Goal: Task Accomplishment & Management: Complete application form

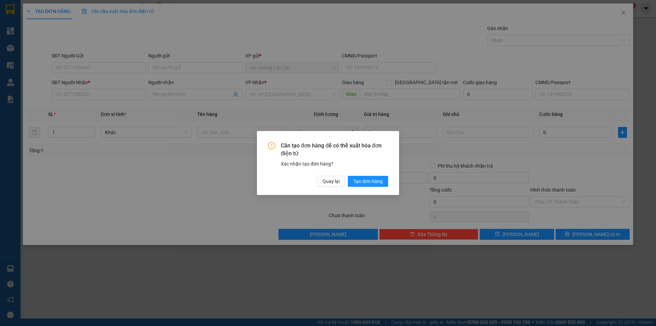
click at [166, 171] on div "Cần tạo đơn hàng để có thể xuất hóa đơn điện tử Xác nhận tạo đơn hàng? Quay lại…" at bounding box center [328, 163] width 656 height 326
click at [330, 178] on span "Quay lại" at bounding box center [331, 181] width 17 height 8
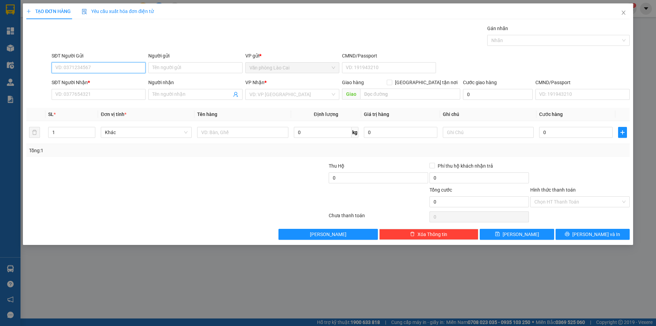
click at [102, 65] on input "SĐT Người Gửi" at bounding box center [99, 67] width 94 height 11
type input "0912626118"
drag, startPoint x: 92, startPoint y: 68, endPoint x: 42, endPoint y: 72, distance: 49.4
click at [42, 72] on div "SĐT Người Gửi 0912626118 0912626118 Người gửi Tên người gửi VP gửi * Văn phòng …" at bounding box center [328, 64] width 605 height 24
click at [82, 92] on input "SĐT Người Nhận *" at bounding box center [99, 94] width 94 height 11
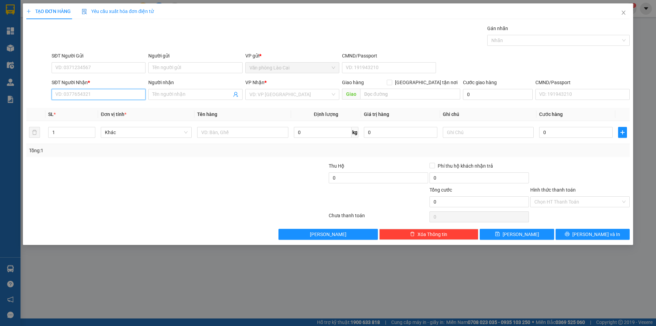
paste input "0912626118"
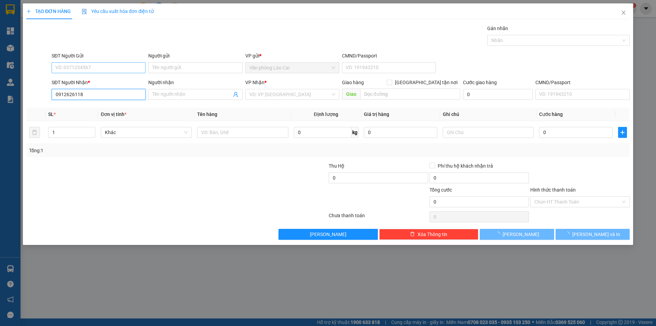
type input "0912626118"
click at [81, 66] on input "SĐT Người Gửi" at bounding box center [99, 67] width 94 height 11
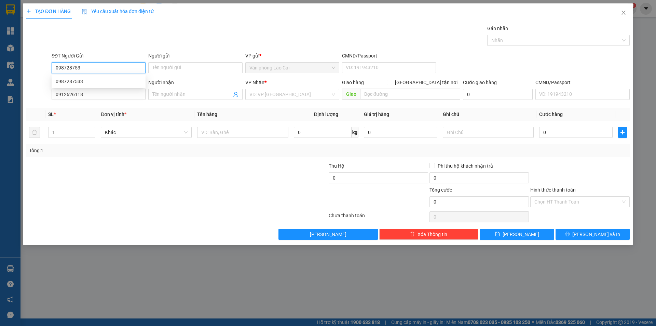
type input "0987287533"
click at [94, 81] on div "0987287533" at bounding box center [99, 82] width 86 height 8
type input "80.000"
type input "0987287533"
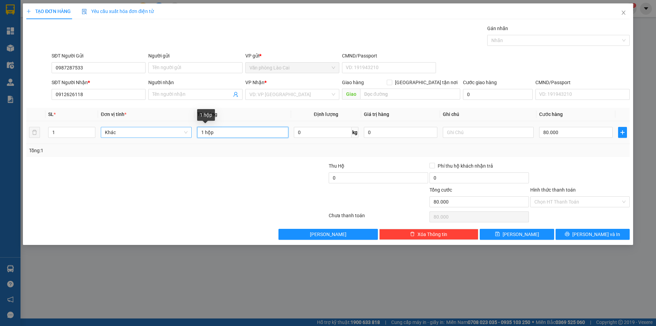
drag, startPoint x: 229, startPoint y: 134, endPoint x: 102, endPoint y: 136, distance: 127.5
click at [102, 136] on tr "1 Khác 1 hộp 0 kg 0 80.000" at bounding box center [328, 132] width 604 height 23
type input "5 xốp+5 xọt"
drag, startPoint x: 76, startPoint y: 132, endPoint x: 6, endPoint y: 141, distance: 69.9
click at [6, 141] on div "TẠO ĐƠN HÀNG Yêu cầu xuất hóa đơn điện tử Transit Pickup Surcharge Ids Transit …" at bounding box center [328, 163] width 656 height 326
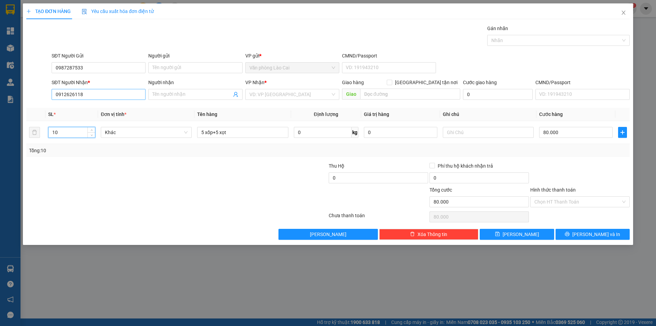
type input "10"
drag, startPoint x: 87, startPoint y: 95, endPoint x: 65, endPoint y: 95, distance: 21.9
click at [65, 95] on input "0912626118" at bounding box center [99, 94] width 94 height 11
click at [93, 95] on input "0912626118" at bounding box center [99, 94] width 94 height 11
drag, startPoint x: 93, startPoint y: 95, endPoint x: 26, endPoint y: 86, distance: 67.9
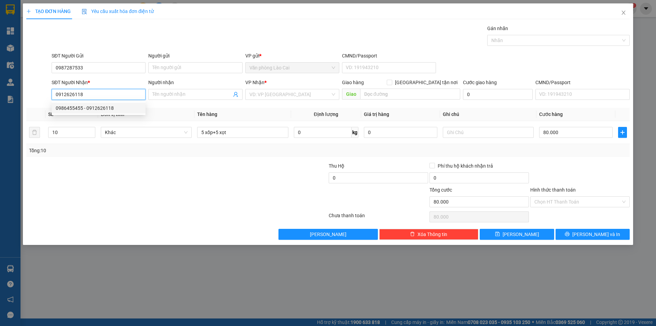
click at [26, 86] on div "SĐT Người Nhận * 0912626118 Người nhận Tên người nhận VP Nhận * VD: VP [GEOGRAP…" at bounding box center [328, 91] width 605 height 24
type input "0915645999"
click at [295, 93] on input "search" at bounding box center [289, 94] width 81 height 10
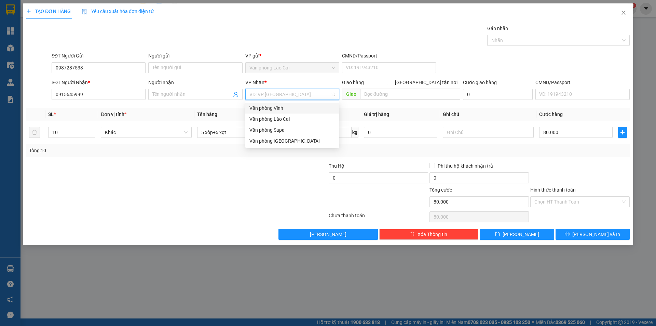
click at [288, 104] on div "Văn phòng Vinh" at bounding box center [292, 108] width 86 height 8
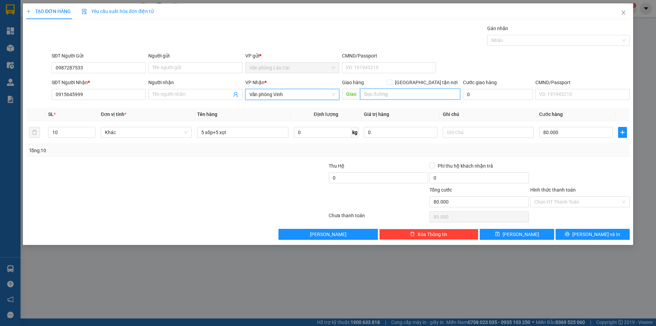
click at [391, 94] on input "text" at bounding box center [410, 94] width 100 height 11
type input "hương sơn"
click at [570, 133] on input "80.000" at bounding box center [575, 132] width 73 height 11
type input "1"
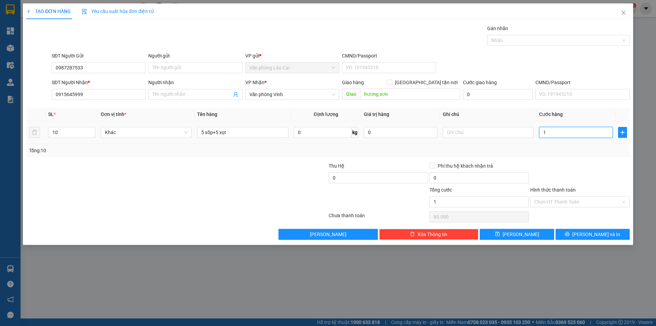
type input "1"
type input "15"
type input "150"
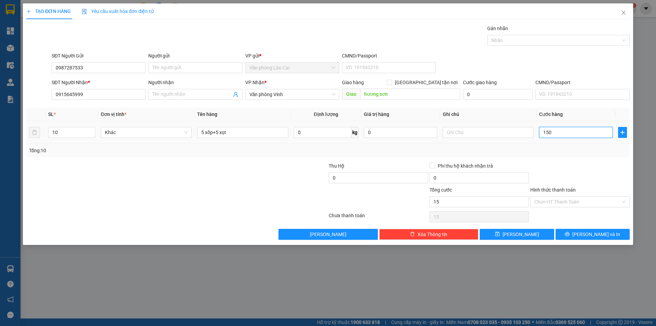
type input "150"
type input "15"
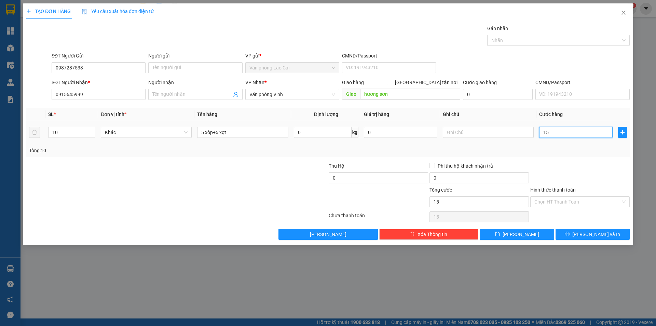
type input "1"
type input "0"
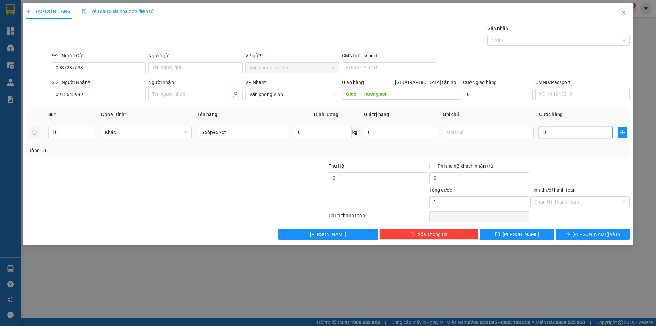
type input "0"
type input "3"
type input "035"
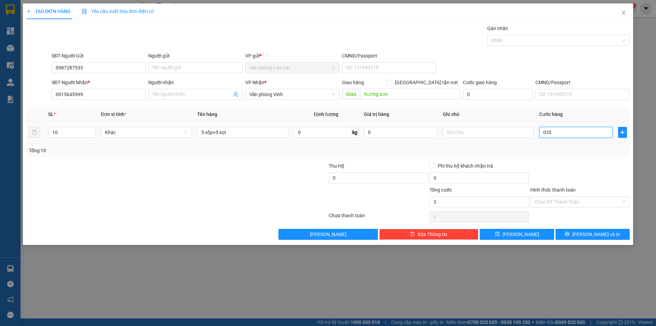
type input "35"
type input "350"
type input "0.350"
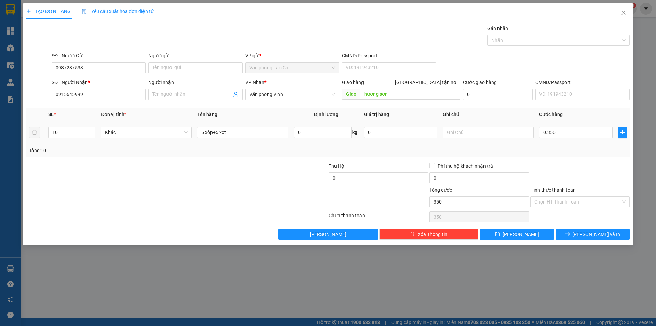
type input "350.000"
click at [571, 157] on div "Tổng: 10" at bounding box center [328, 150] width 604 height 13
click at [563, 200] on input "Hình thức thanh toán" at bounding box center [578, 202] width 86 height 10
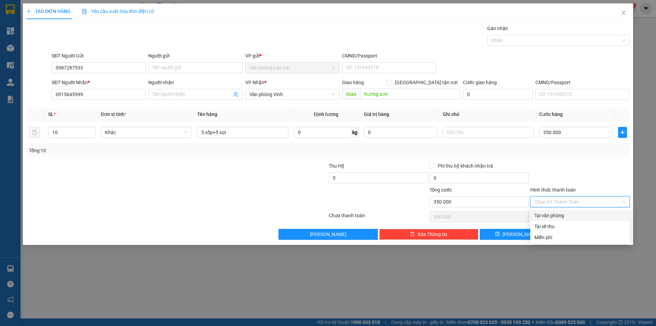
click at [568, 215] on div "Tại văn phòng" at bounding box center [580, 216] width 91 height 8
type input "0"
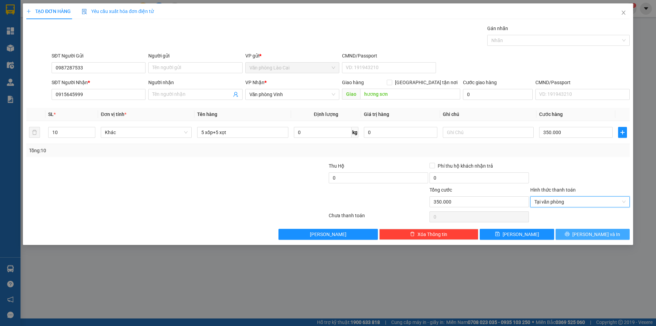
click at [570, 234] on icon "printer" at bounding box center [567, 234] width 4 height 4
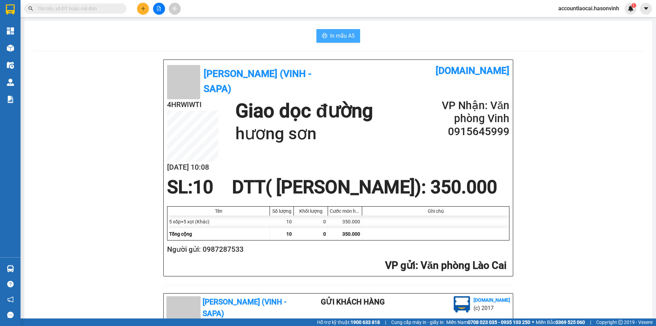
click at [340, 36] on span "In mẫu A5" at bounding box center [342, 35] width 25 height 9
click at [141, 7] on icon "plus" at bounding box center [143, 8] width 5 height 5
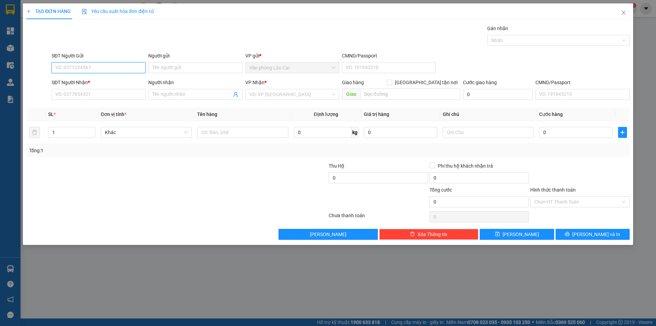
click at [84, 67] on input "SĐT Người Gửi" at bounding box center [99, 67] width 94 height 11
click at [58, 65] on input "90978098125" at bounding box center [99, 67] width 94 height 11
type input "0978098125"
click at [95, 66] on input "0978098125" at bounding box center [99, 67] width 94 height 11
click at [96, 81] on div "0978098125" at bounding box center [99, 82] width 86 height 8
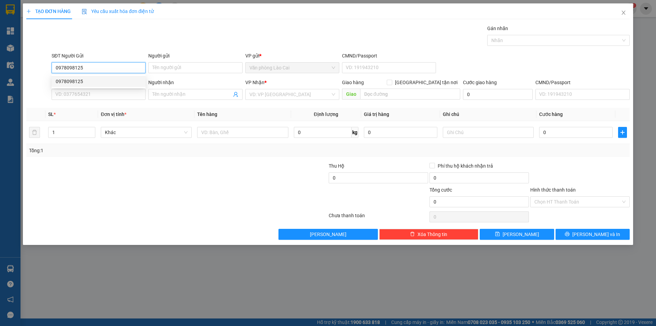
type input "0978098125"
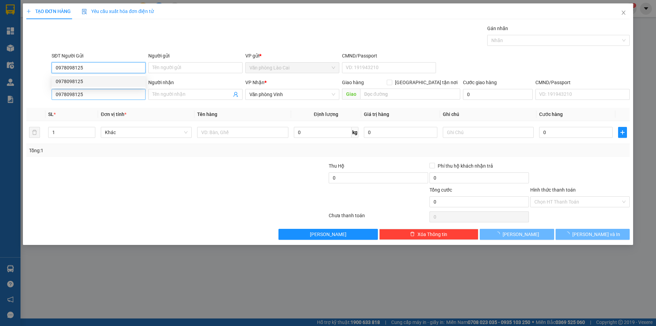
type input "150.000"
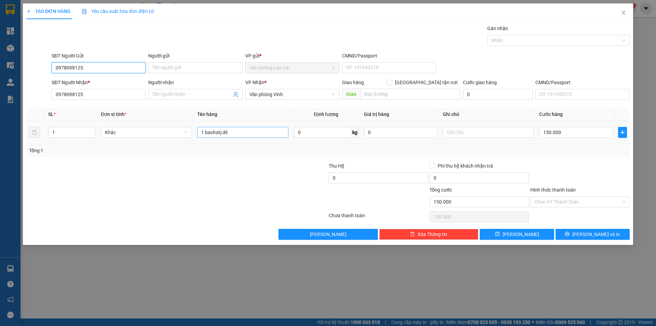
type input "0978098125"
drag, startPoint x: 250, startPoint y: 133, endPoint x: 100, endPoint y: 133, distance: 150.4
click at [100, 133] on tr "1 Khác 1 baohatj dẻ 0 kg 0 150.000" at bounding box center [328, 132] width 604 height 23
type input "1 tải khoai"
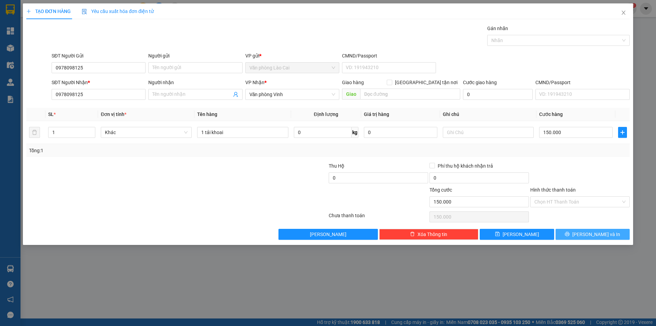
click at [569, 234] on button "[PERSON_NAME] và In" at bounding box center [593, 234] width 74 height 11
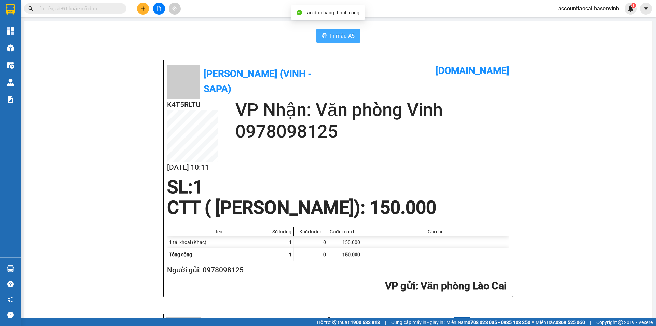
drag, startPoint x: 346, startPoint y: 32, endPoint x: 258, endPoint y: 22, distance: 89.1
click at [345, 32] on span "In mẫu A5" at bounding box center [342, 35] width 25 height 9
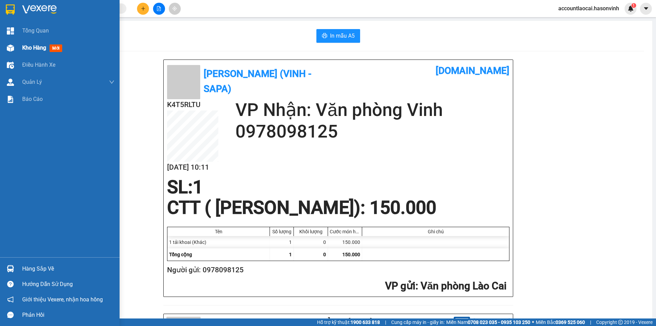
click at [42, 51] on span "Kho hàng" at bounding box center [34, 47] width 24 height 6
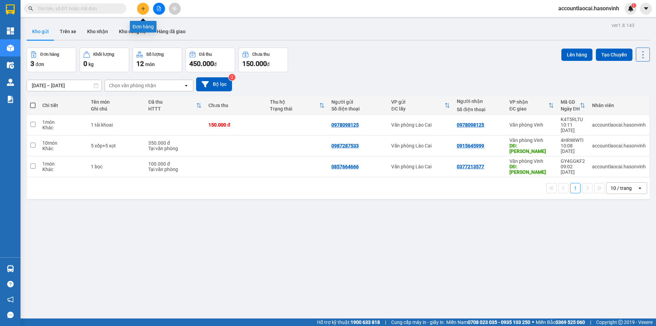
click at [140, 8] on button at bounding box center [143, 9] width 12 height 12
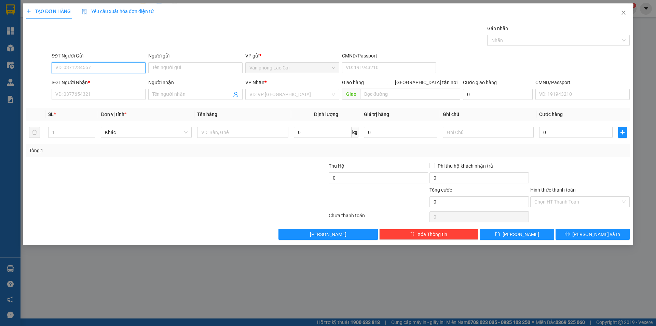
click at [112, 69] on input "SĐT Người Gửi" at bounding box center [99, 67] width 94 height 11
click at [105, 79] on div "0869366858" at bounding box center [99, 82] width 86 height 8
type input "0869366858"
type input "0917330789"
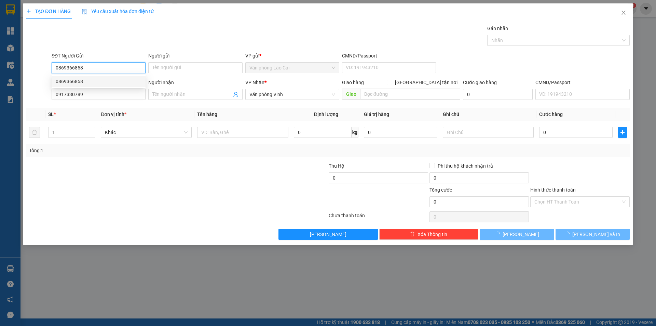
type input "150.000"
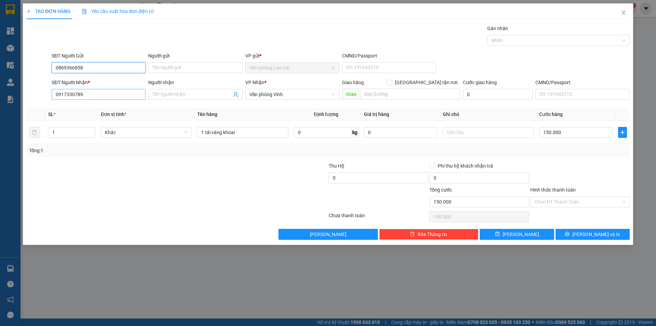
type input "0869366858"
drag, startPoint x: 100, startPoint y: 95, endPoint x: 0, endPoint y: 95, distance: 100.5
click at [0, 95] on div "TẠO ĐƠN HÀNG Yêu cầu xuất hóa đơn điện tử Transit Pickup Surcharge Ids Transit …" at bounding box center [328, 163] width 656 height 326
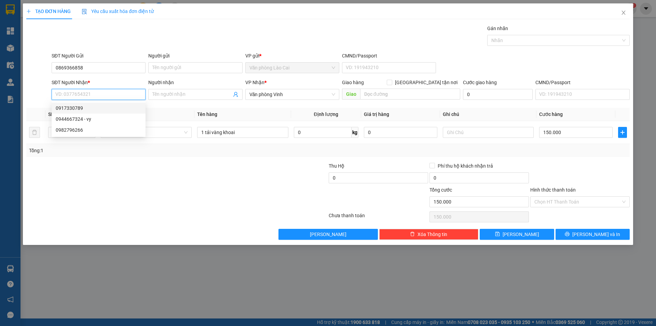
click at [79, 108] on div "0917330789" at bounding box center [99, 108] width 86 height 8
type input "0917330789"
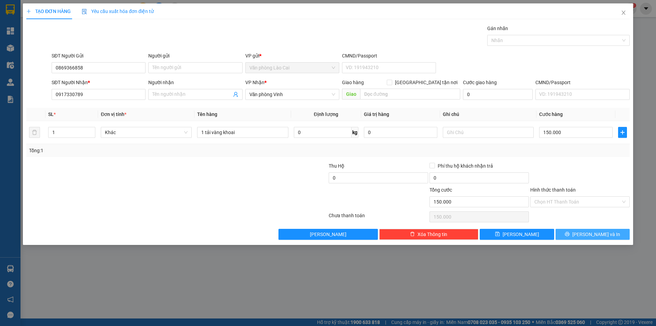
click at [599, 230] on span "[PERSON_NAME] và In" at bounding box center [596, 234] width 48 height 8
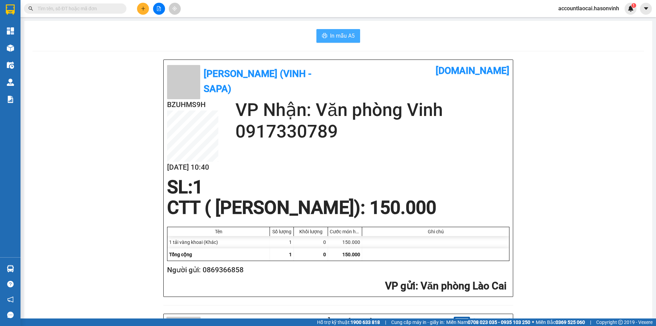
click at [338, 33] on span "In mẫu A5" at bounding box center [342, 35] width 25 height 9
click at [143, 9] on icon "plus" at bounding box center [143, 8] width 5 height 5
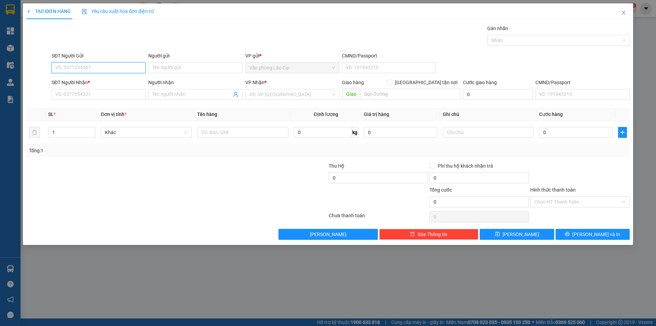
click at [92, 65] on input "SĐT Người Gửi" at bounding box center [99, 67] width 94 height 11
type input "0377856212"
click at [100, 94] on input "SĐT Người Nhận *" at bounding box center [99, 94] width 94 height 11
type input "0983476789"
click at [311, 97] on input "search" at bounding box center [289, 94] width 81 height 10
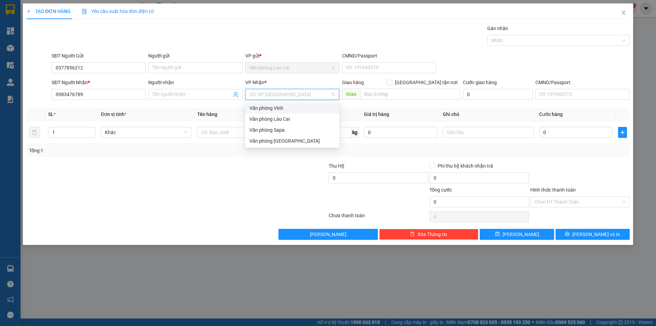
click at [298, 107] on div "Văn phòng Vinh" at bounding box center [292, 108] width 86 height 8
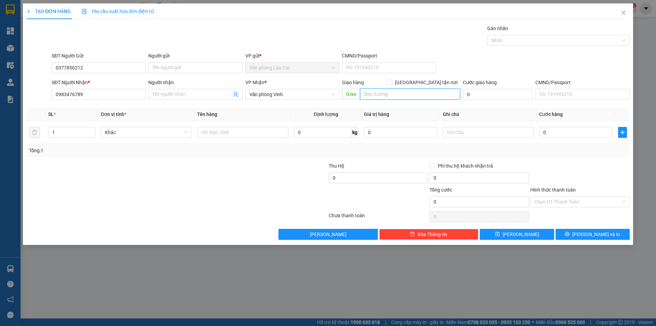
click at [423, 94] on input "text" at bounding box center [410, 94] width 100 height 11
type input "quảng xương"
click at [215, 129] on input "text" at bounding box center [242, 132] width 91 height 11
type input "1 hộp chim"
click at [480, 130] on input "text" at bounding box center [488, 132] width 91 height 11
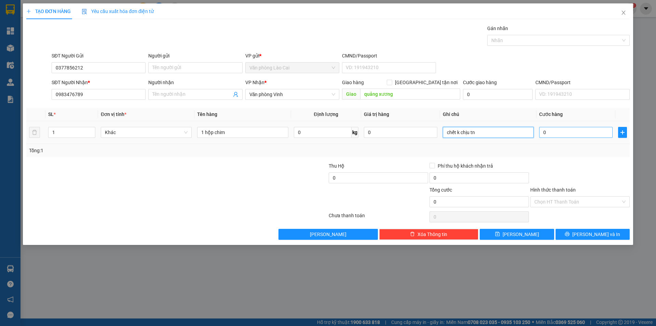
type input "chết k chịu tn"
click at [552, 133] on input "0" at bounding box center [575, 132] width 73 height 11
type input "1"
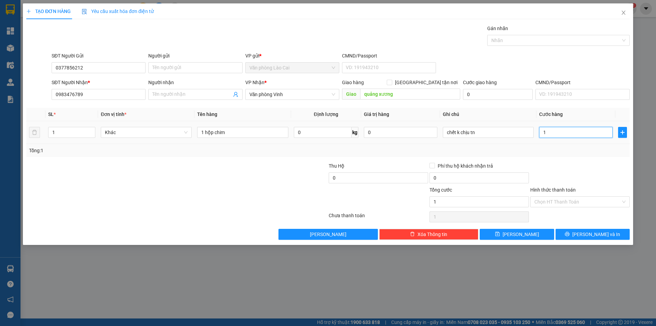
type input "10"
type input "100"
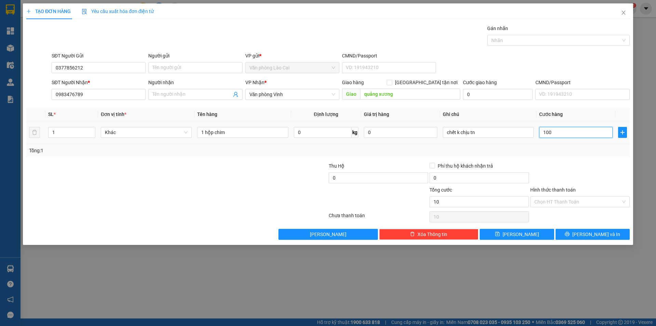
type input "100"
type input "100.000"
click at [554, 154] on div "Tổng: 1" at bounding box center [328, 150] width 604 height 13
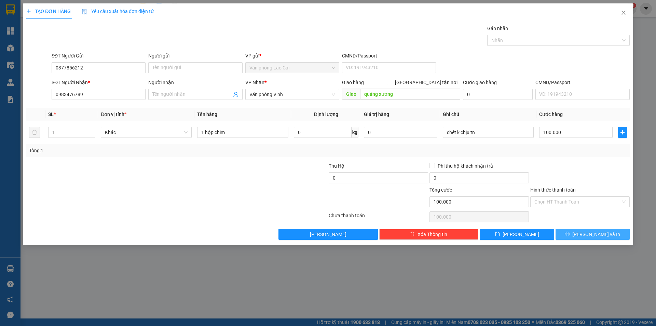
click at [581, 230] on button "[PERSON_NAME] và In" at bounding box center [593, 234] width 74 height 11
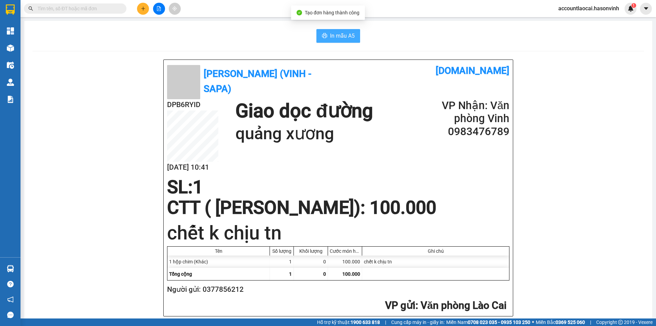
click at [353, 35] on button "In mẫu A5" at bounding box center [338, 36] width 44 height 14
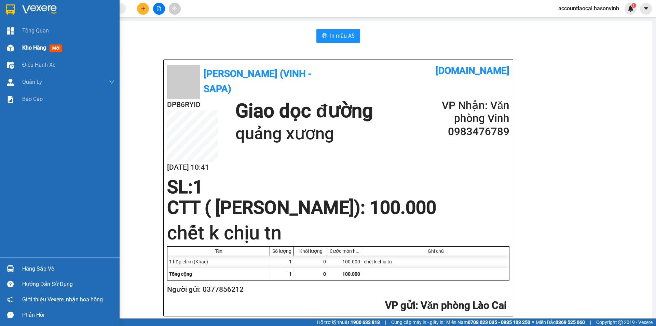
click at [30, 49] on span "Kho hàng" at bounding box center [34, 47] width 24 height 6
